Goal: Navigation & Orientation: Find specific page/section

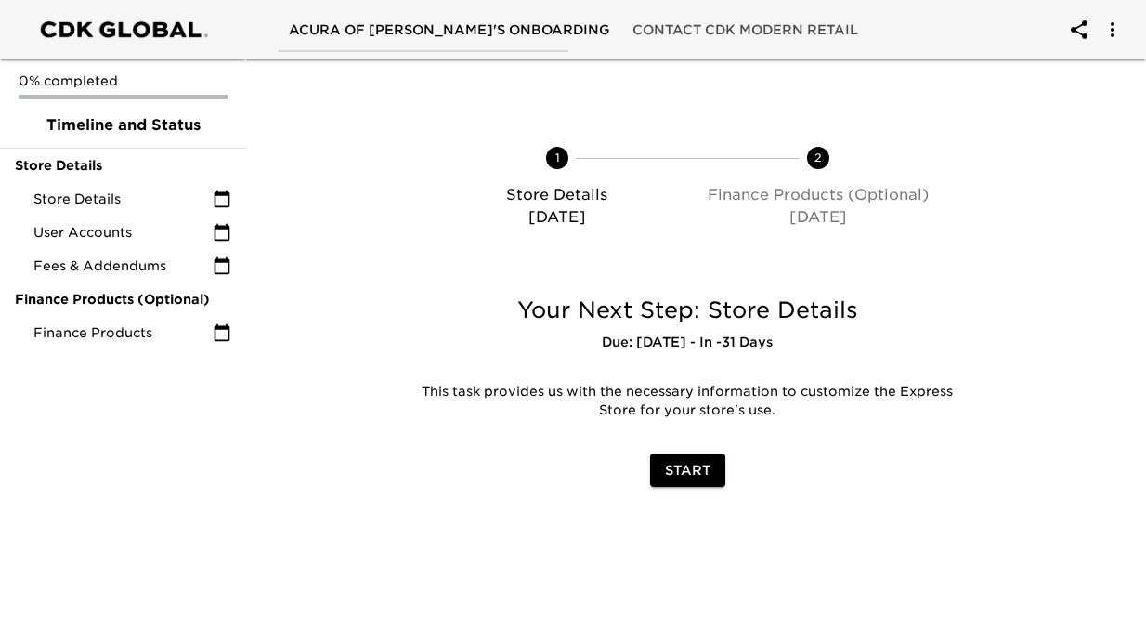
click at [1078, 22] on icon "account of current user" at bounding box center [1079, 30] width 22 height 22
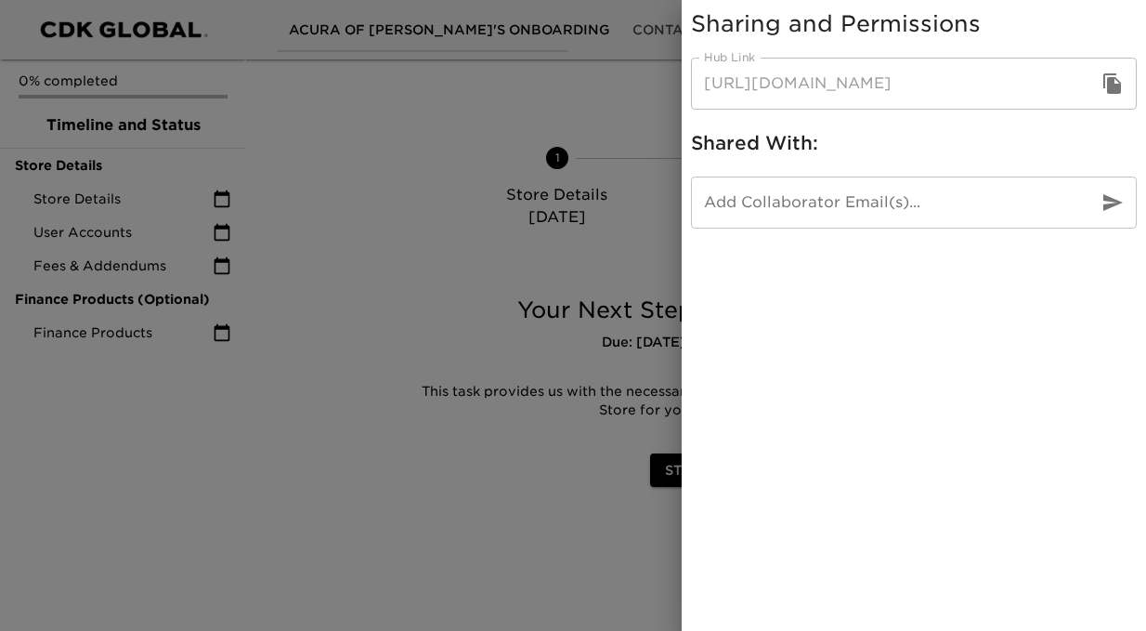
click at [1116, 85] on icon "button" at bounding box center [1112, 83] width 18 height 20
click at [1112, 83] on icon "button" at bounding box center [1112, 83] width 18 height 20
click at [1113, 87] on icon "button" at bounding box center [1112, 83] width 18 height 20
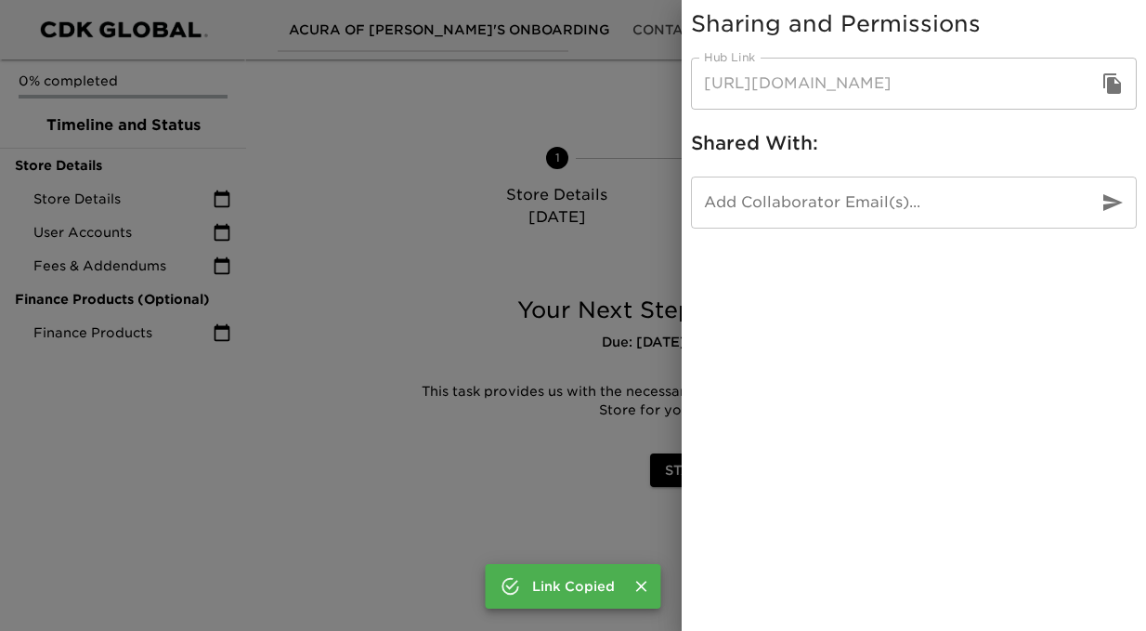
click at [1114, 73] on icon "button" at bounding box center [1112, 83] width 18 height 20
